Goal: Task Accomplishment & Management: Manage account settings

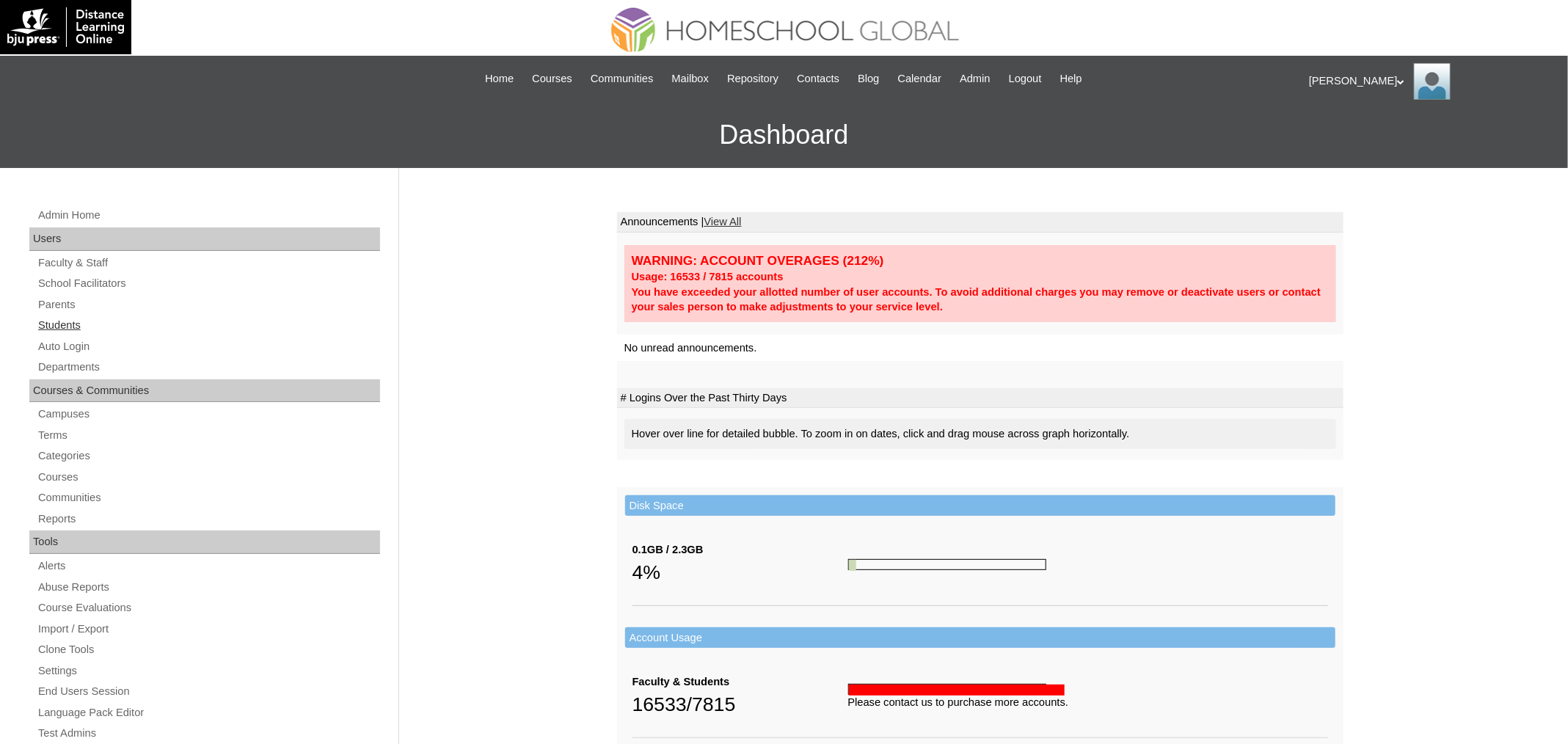
click at [67, 331] on link "Students" at bounding box center [208, 325] width 343 height 19
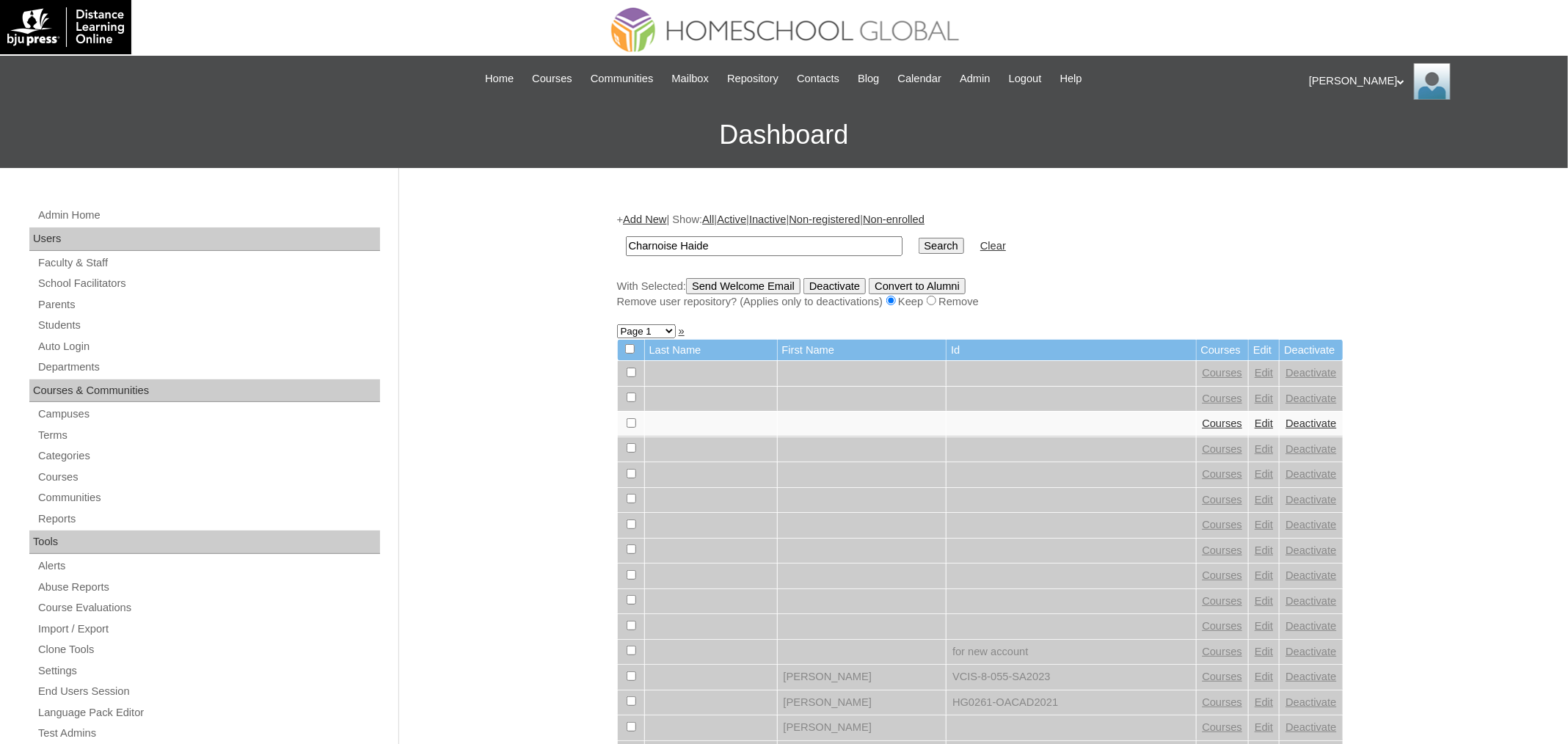
type input "Charnoise Haide"
click at [919, 238] on input "Search" at bounding box center [942, 245] width 46 height 16
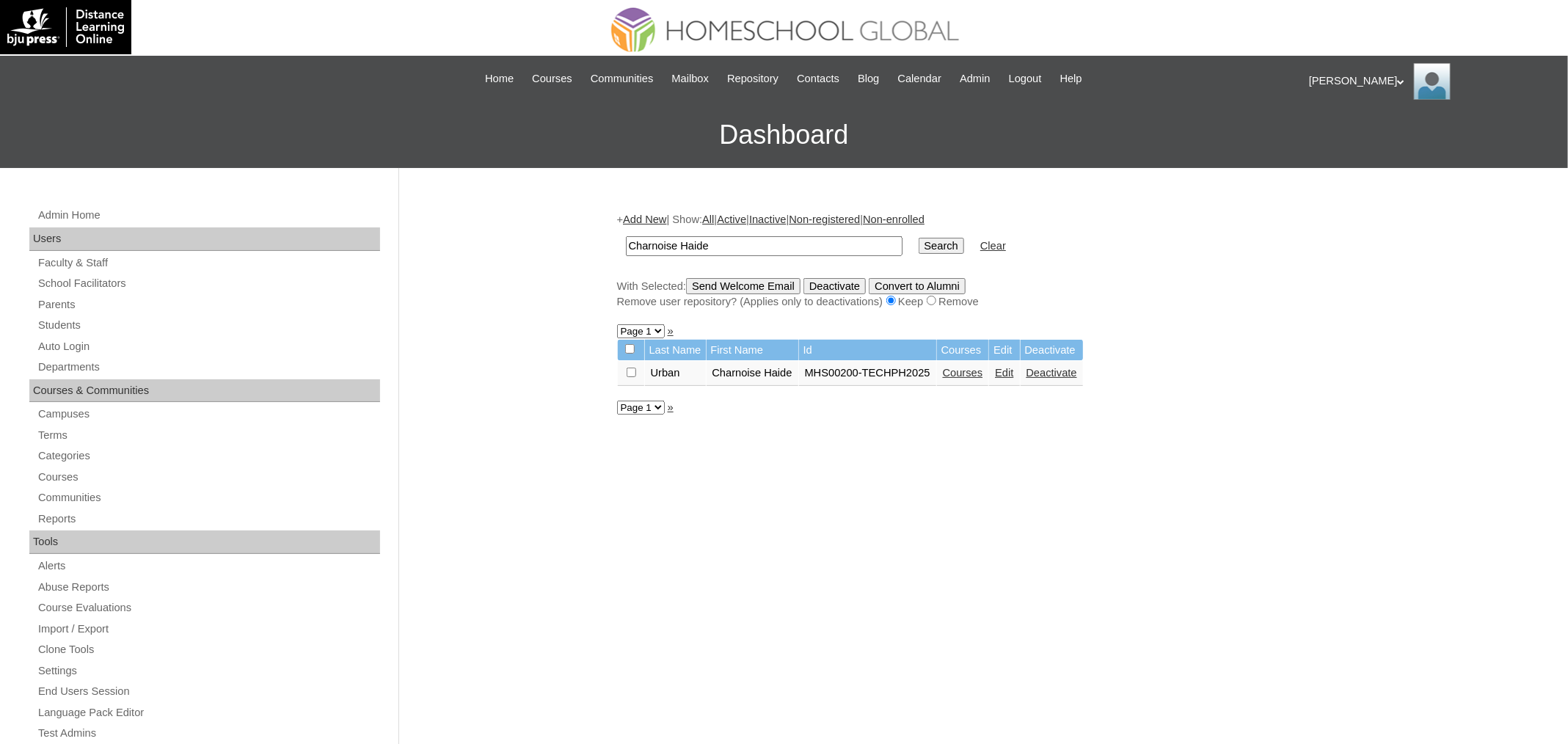
click at [1013, 371] on link "Edit" at bounding box center [1005, 373] width 19 height 12
